Goal: Task Accomplishment & Management: Use online tool/utility

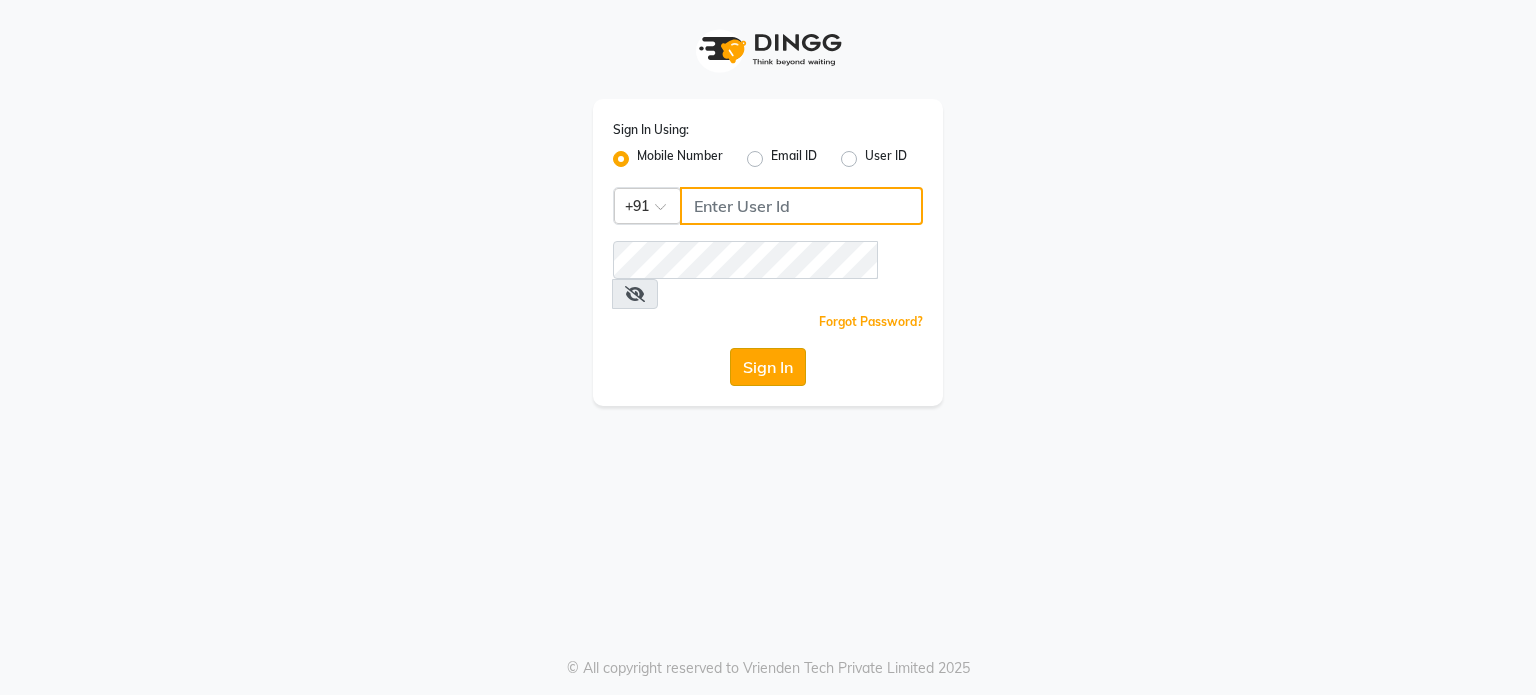
type input "9920061952"
click at [755, 348] on button "Sign In" at bounding box center [768, 367] width 76 height 38
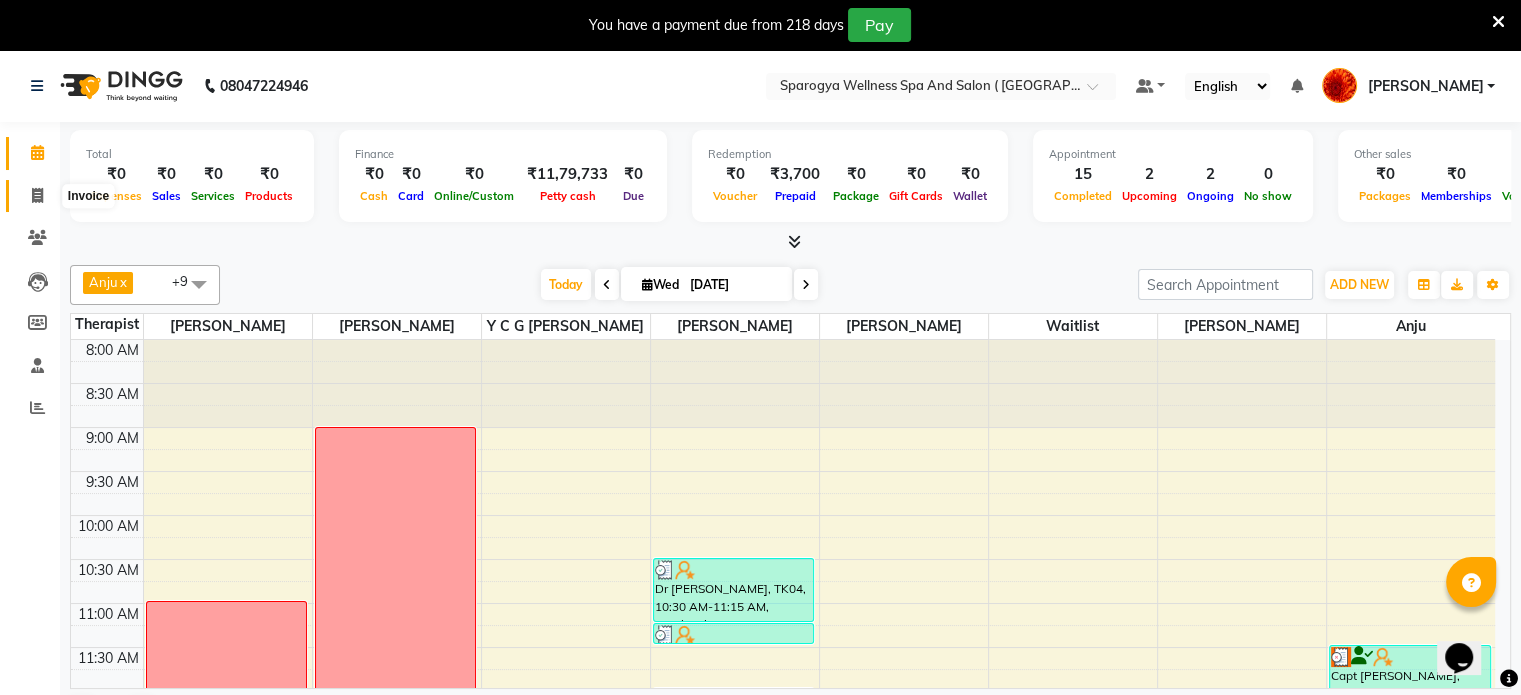
click at [32, 196] on icon at bounding box center [37, 195] width 11 height 15
select select "service"
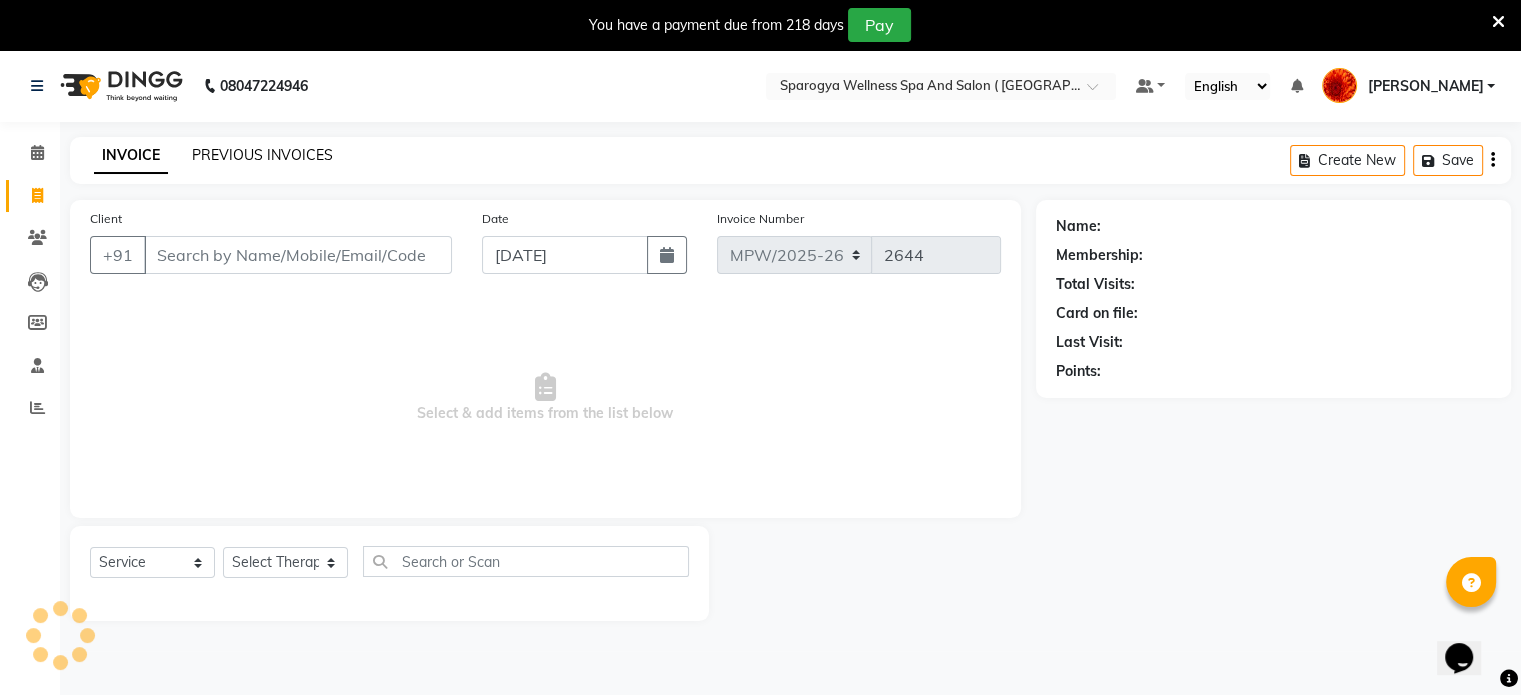
click at [208, 161] on link "PREVIOUS INVOICES" at bounding box center [262, 155] width 141 height 18
